Goal: Use online tool/utility: Utilize a website feature to perform a specific function

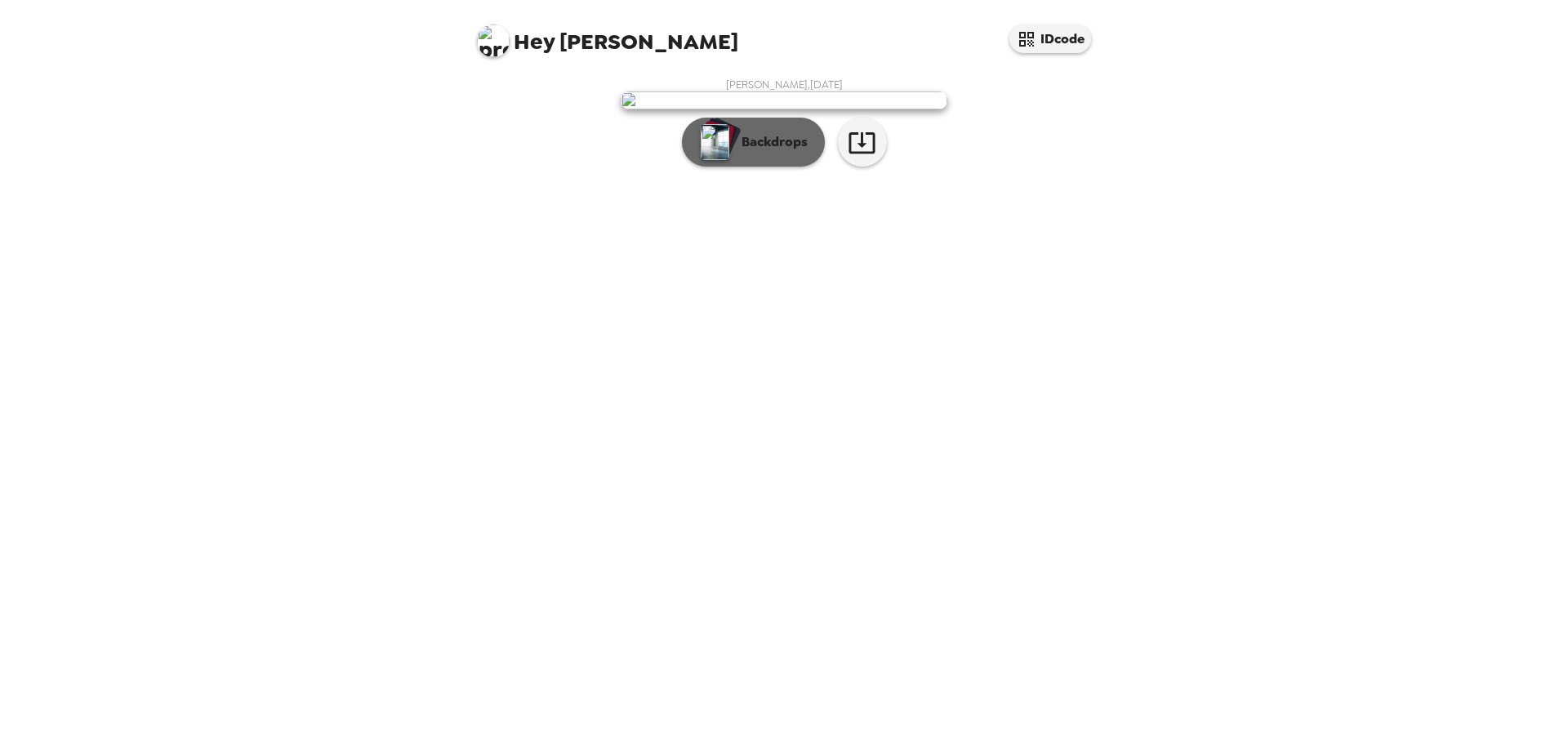
click at [800, 152] on p "Backdrops" at bounding box center [770, 142] width 74 height 19
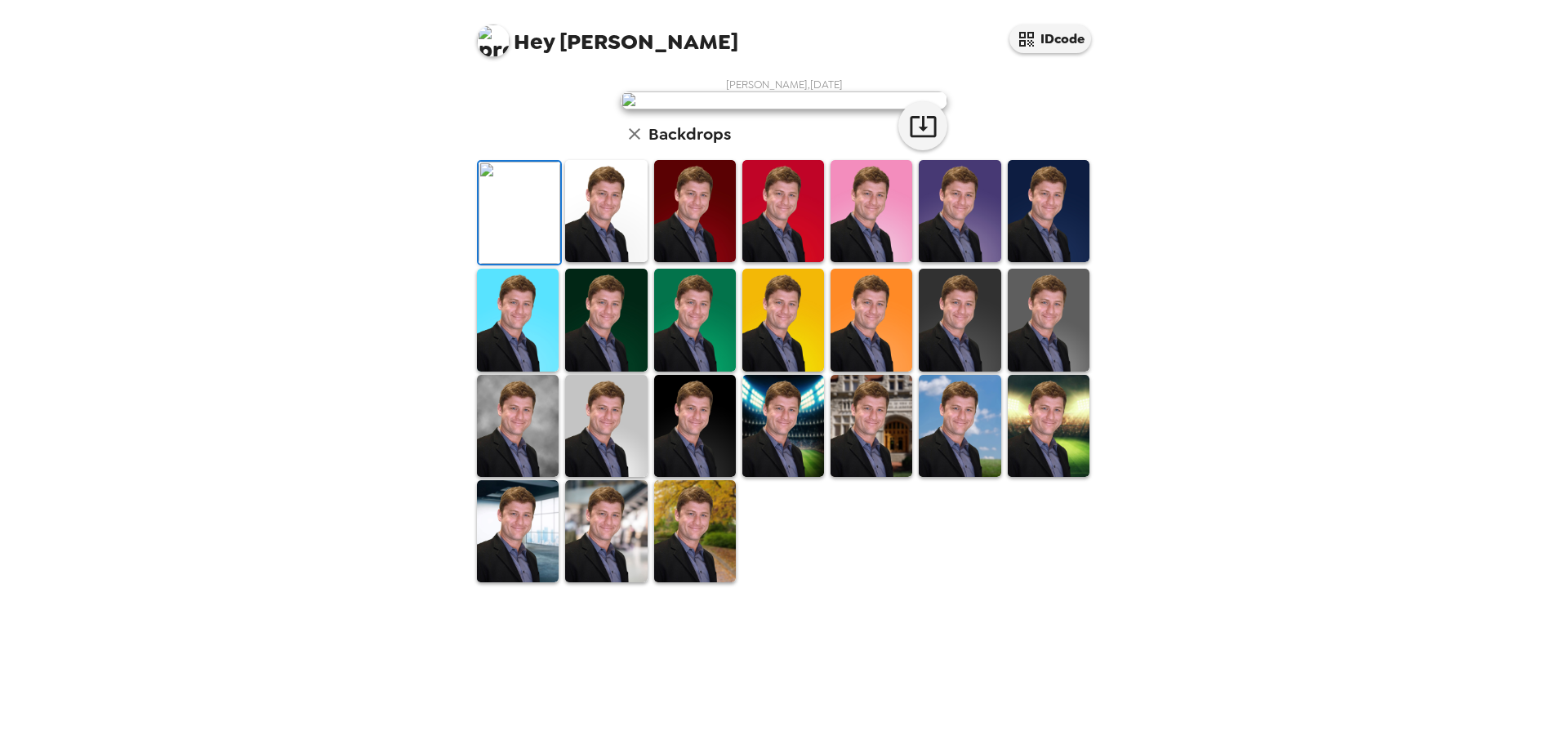
scroll to position [246, 0]
click at [603, 582] on img at bounding box center [606, 531] width 82 height 102
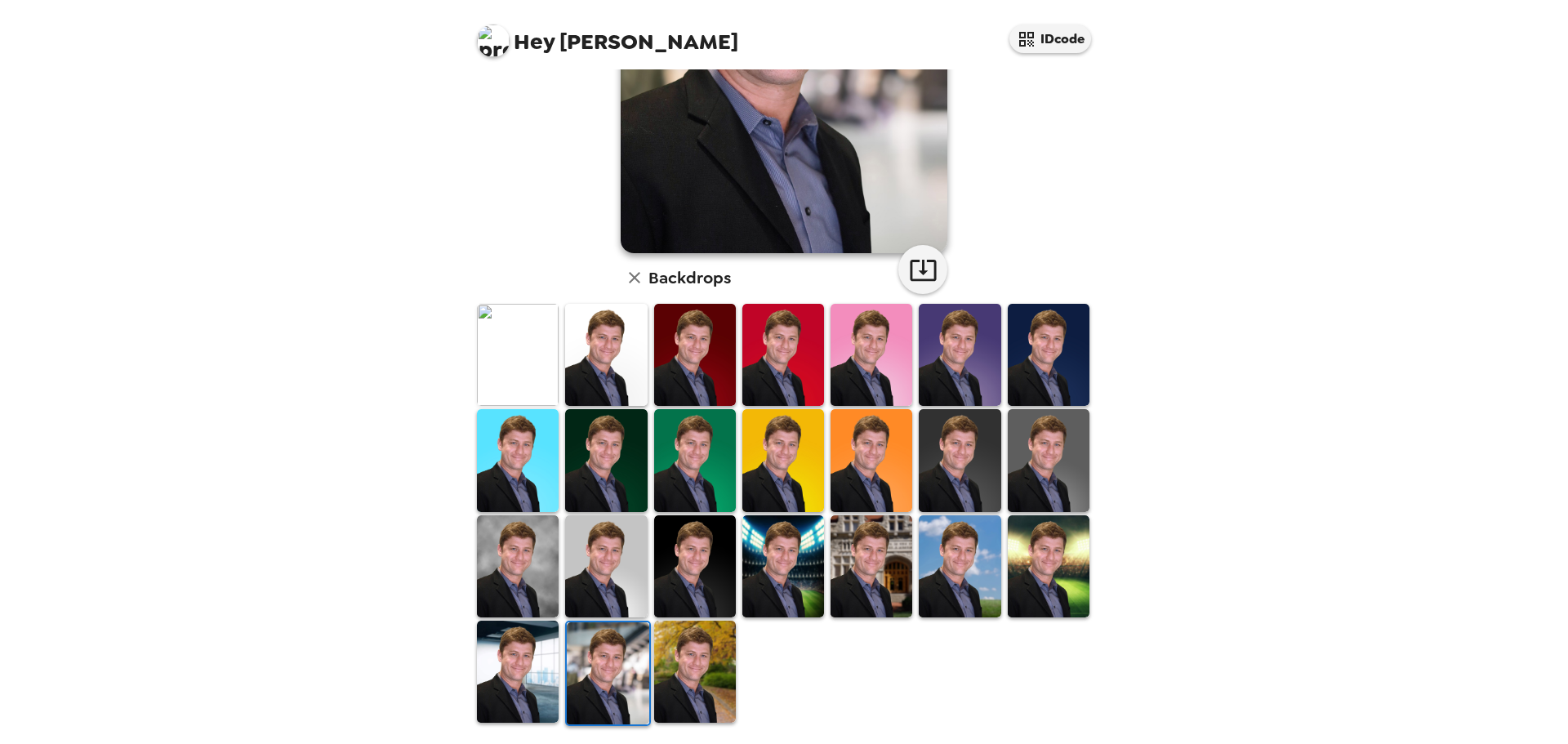
drag, startPoint x: 533, startPoint y: 653, endPoint x: 793, endPoint y: 481, distance: 311.7
click at [532, 653] on img at bounding box center [517, 671] width 82 height 102
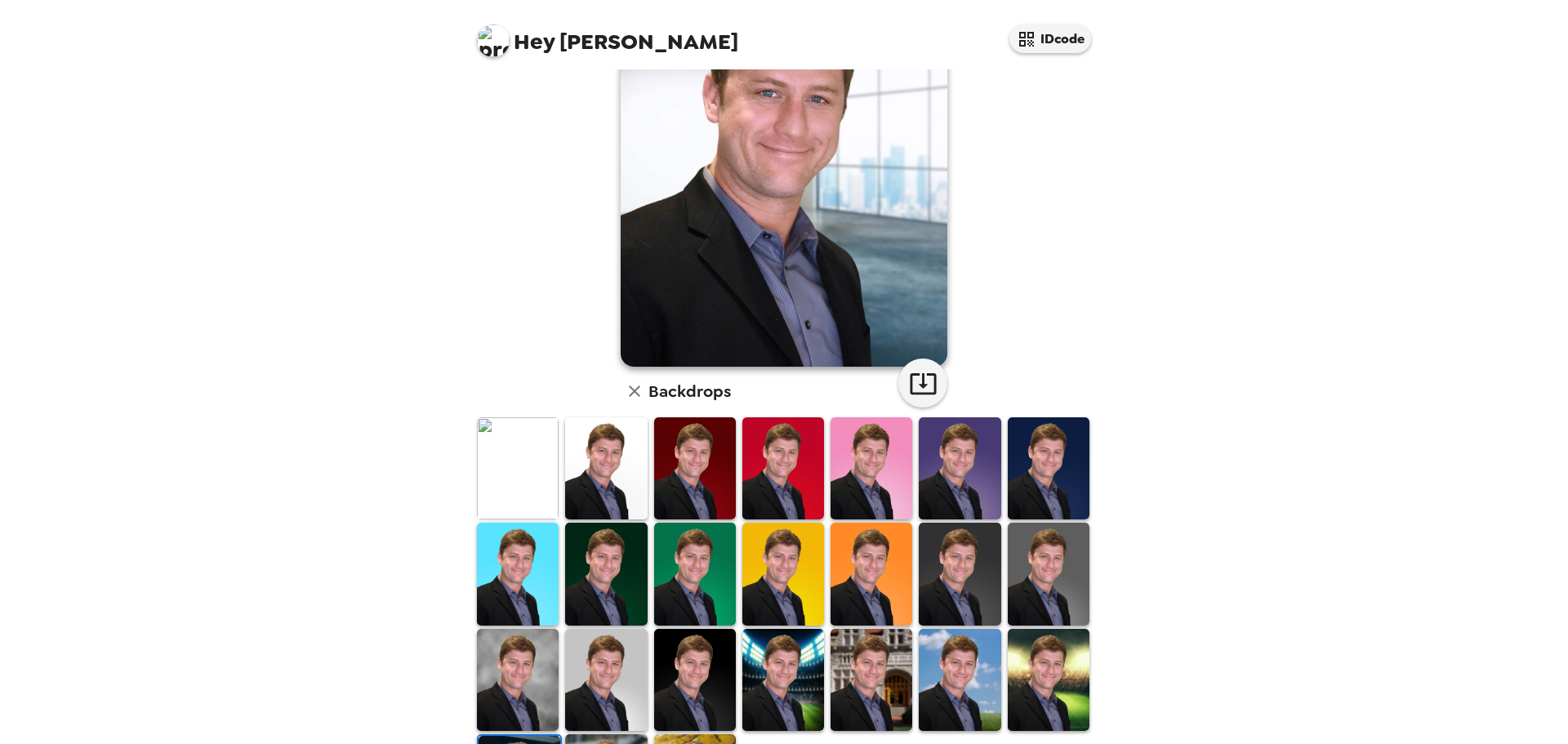
scroll to position [162, 0]
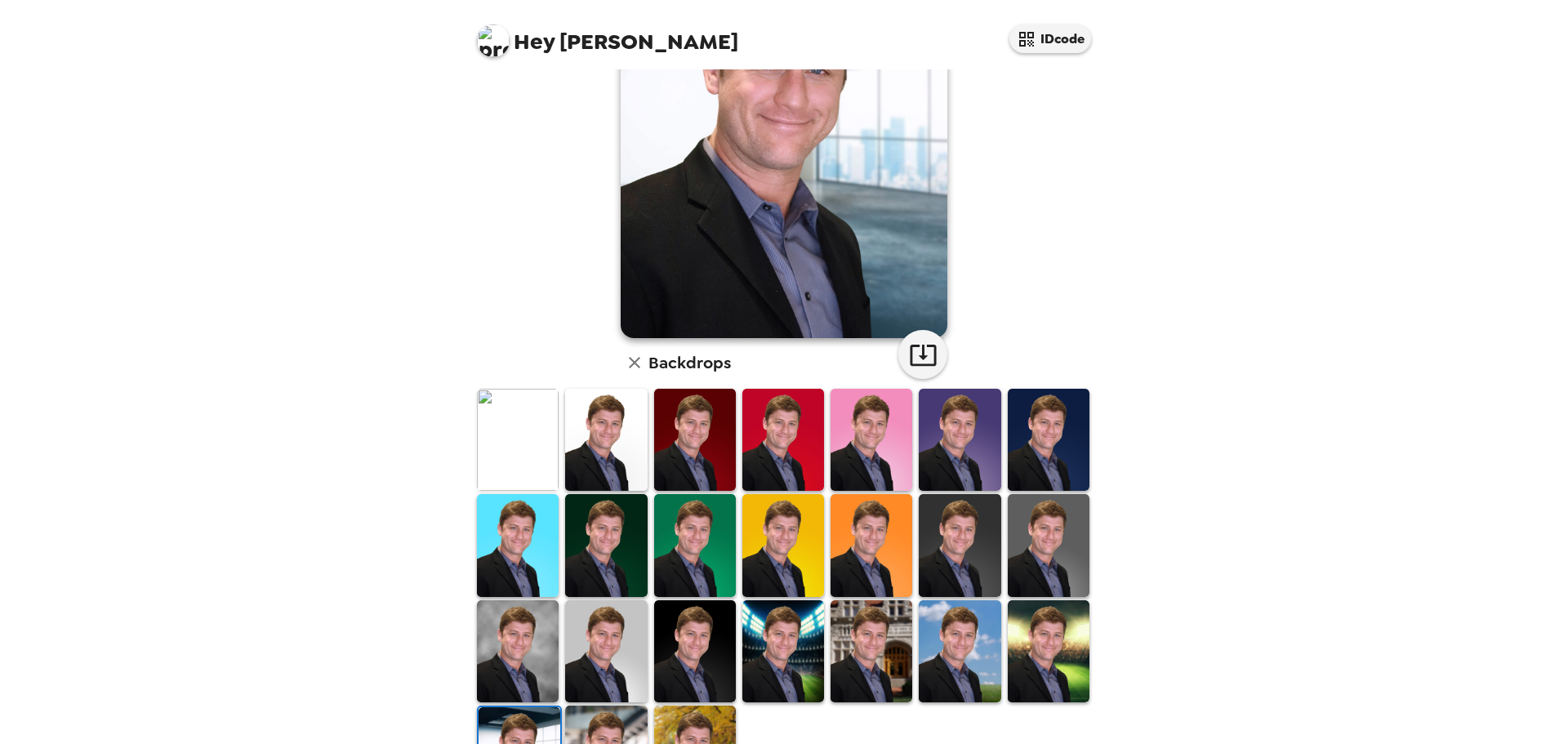
click at [758, 647] on img at bounding box center [783, 650] width 82 height 102
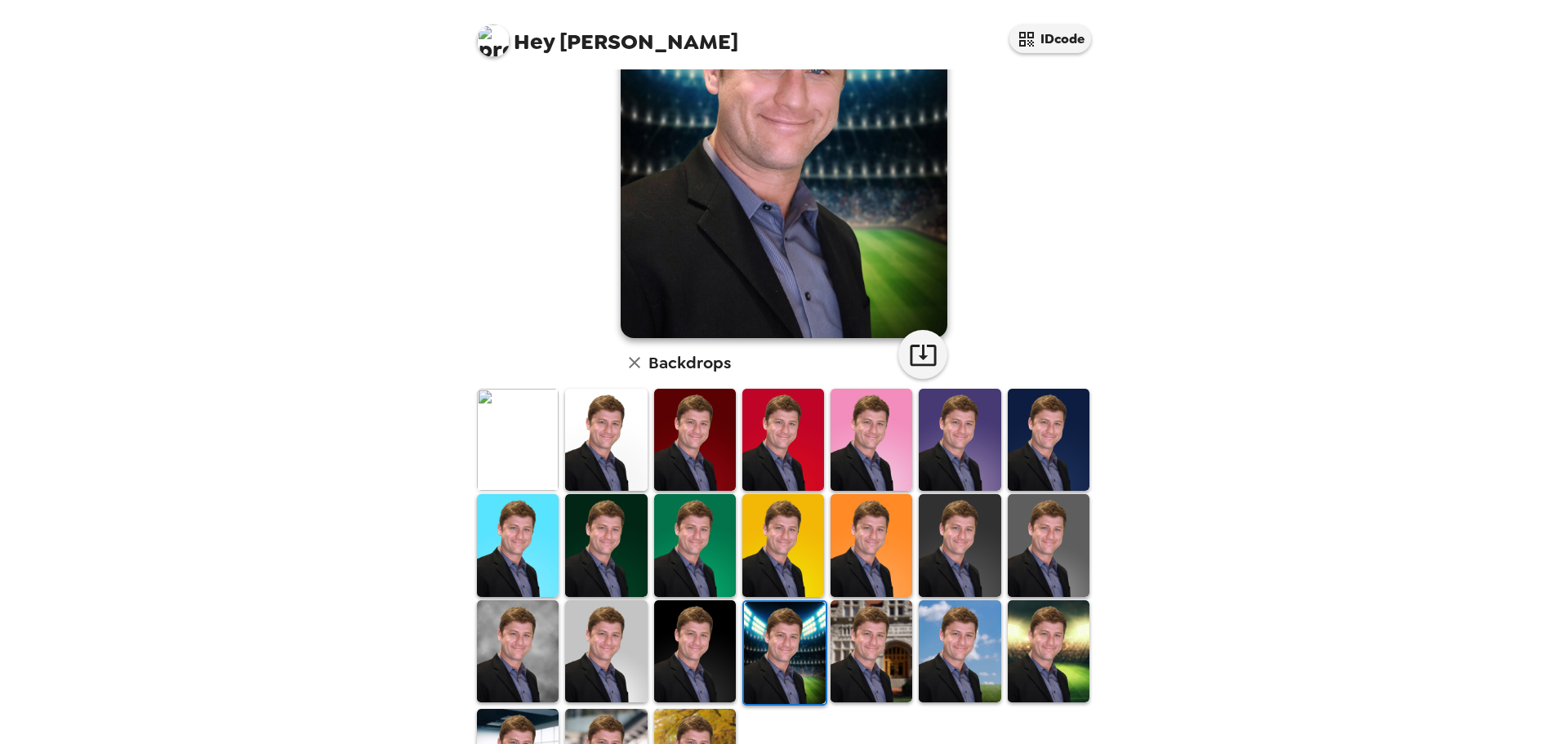
click at [1063, 637] on img at bounding box center [1048, 650] width 82 height 102
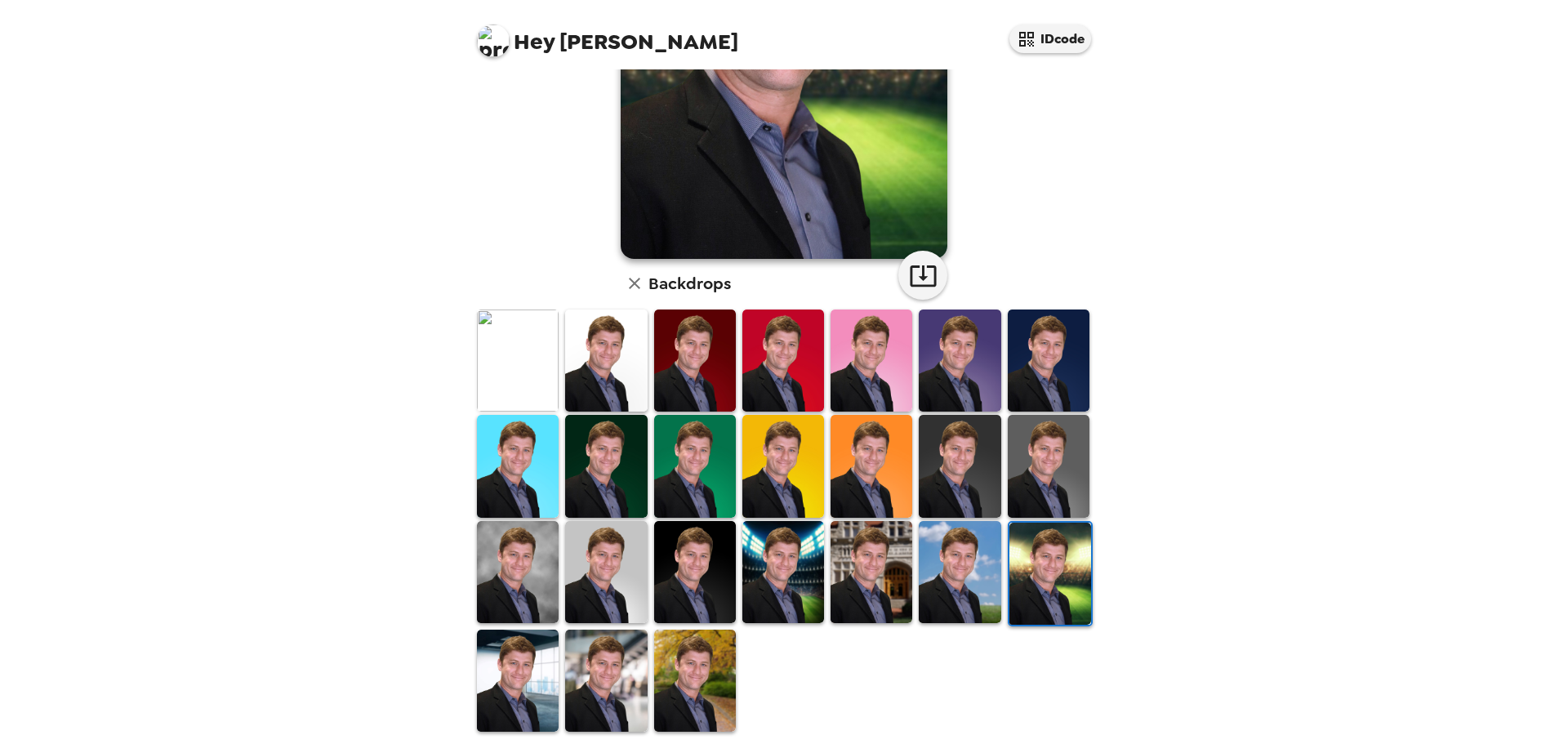
scroll to position [246, 0]
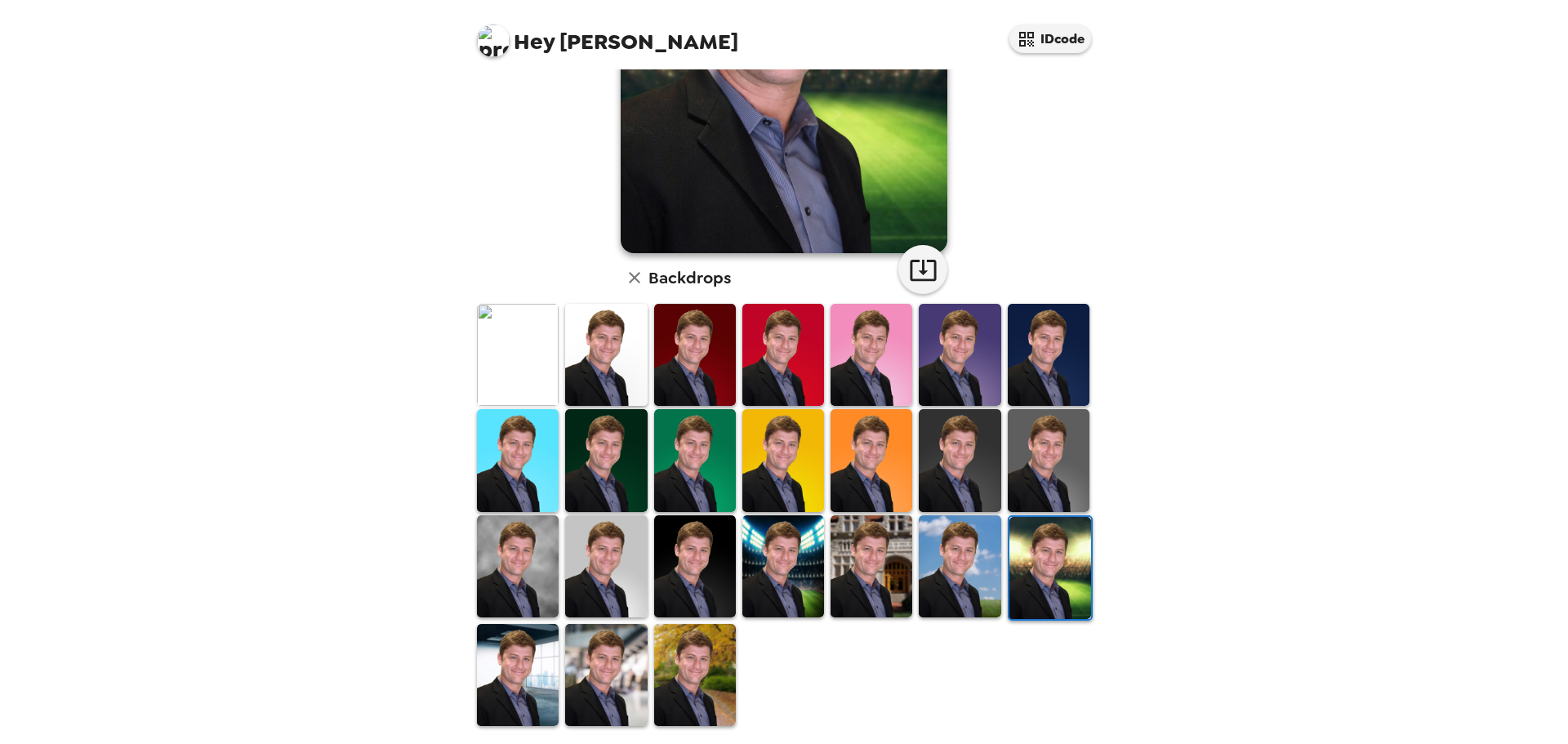
click at [619, 661] on img at bounding box center [606, 674] width 82 height 102
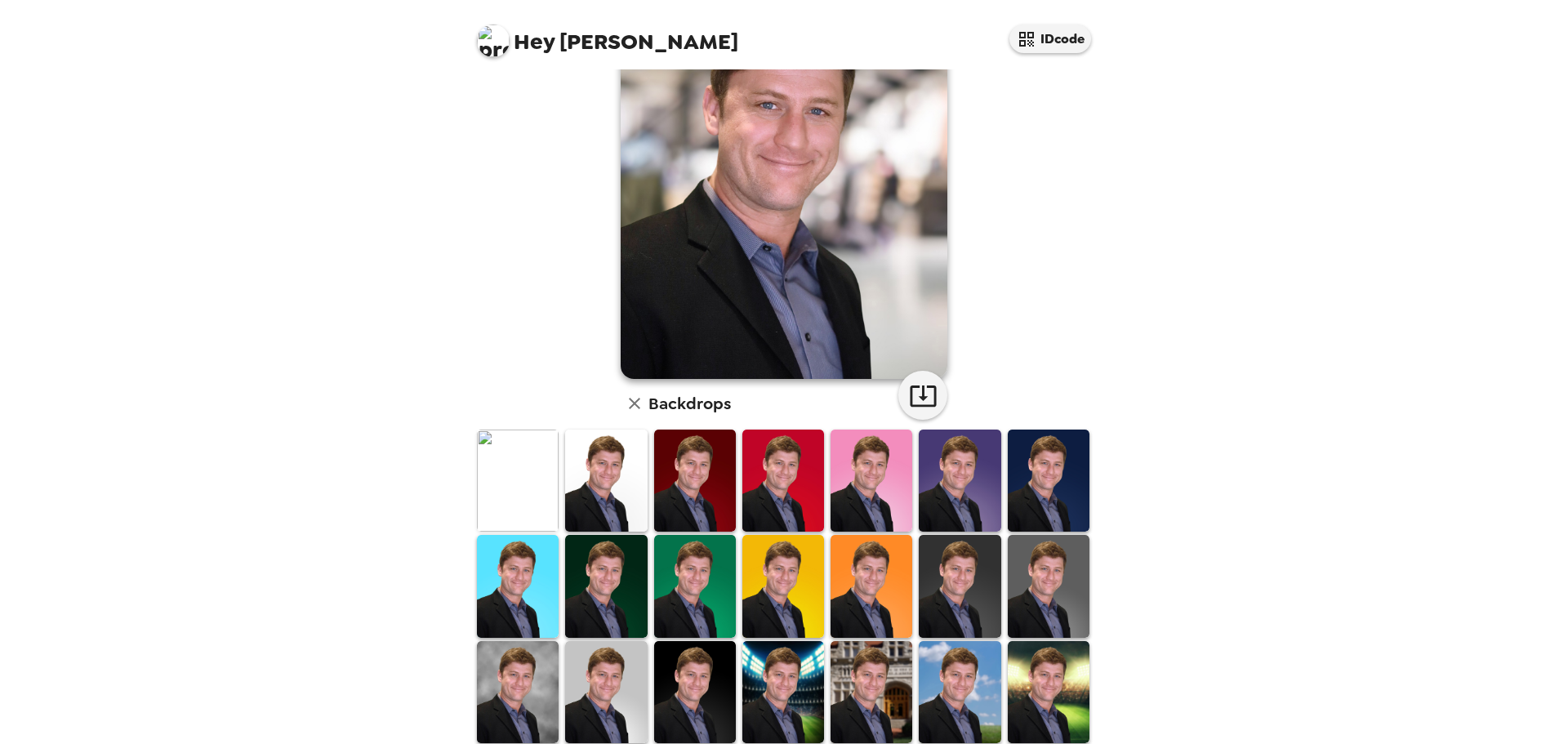
scroll to position [0, 0]
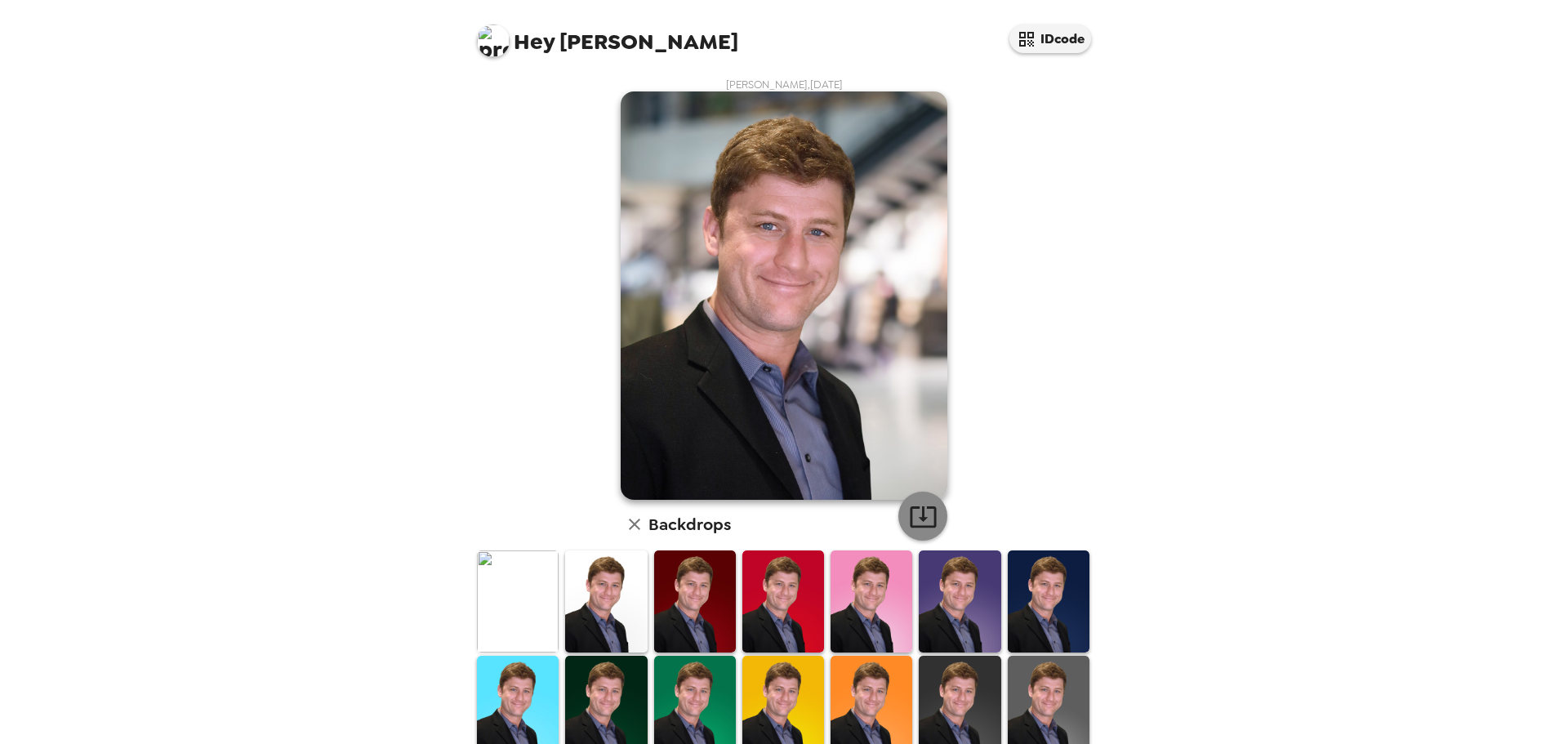
click at [920, 509] on icon "button" at bounding box center [923, 516] width 29 height 29
